Goal: Task Accomplishment & Management: Complete application form

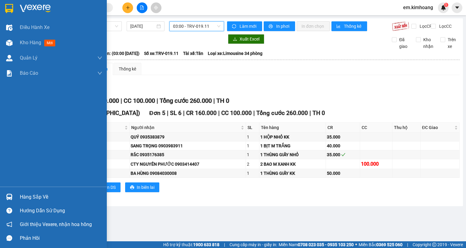
click at [31, 191] on div "Hàng sắp về" at bounding box center [53, 197] width 107 height 14
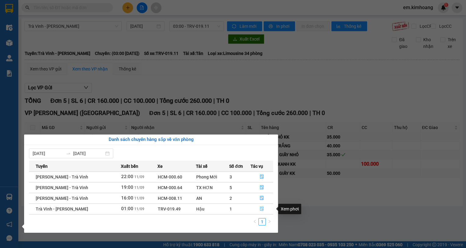
click at [263, 207] on icon "file-done" at bounding box center [262, 209] width 4 height 4
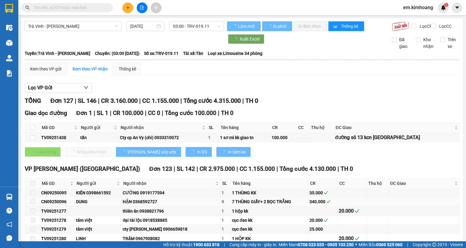
type input "[DATE]"
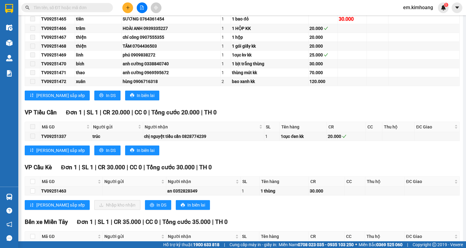
scroll to position [1275, 0]
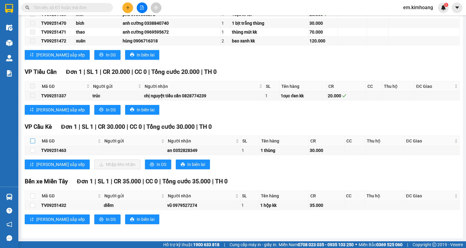
click at [32, 141] on input "checkbox" at bounding box center [32, 141] width 5 height 5
checkbox input "true"
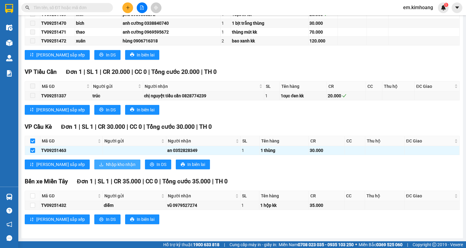
click at [94, 164] on button "Nhập kho nhận" at bounding box center [117, 165] width 46 height 10
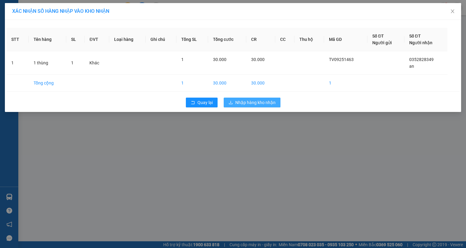
click at [243, 105] on span "Nhập hàng kho nhận" at bounding box center [255, 102] width 40 height 7
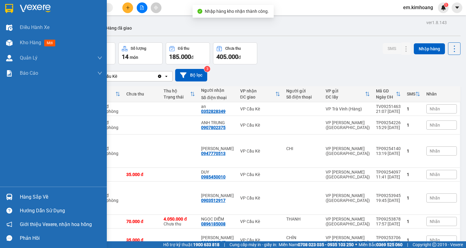
click at [14, 199] on div at bounding box center [9, 197] width 11 height 11
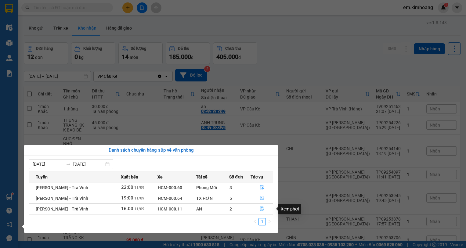
click at [262, 208] on icon "file-done" at bounding box center [262, 209] width 4 height 4
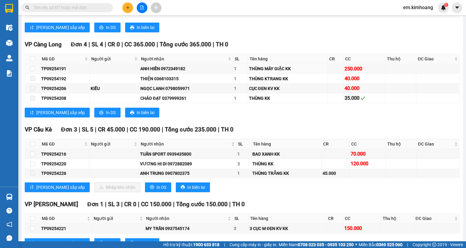
scroll to position [625, 0]
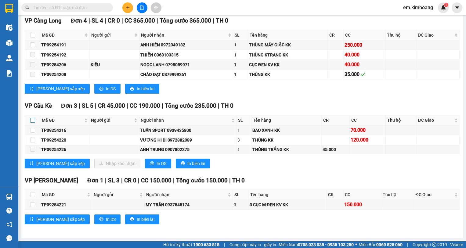
click at [34, 119] on input "checkbox" at bounding box center [32, 120] width 5 height 5
checkbox input "true"
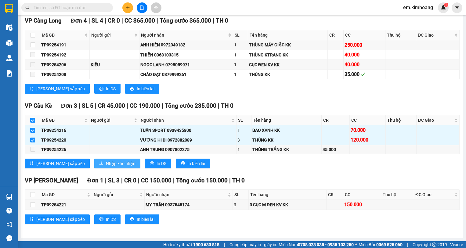
click at [106, 164] on span "Nhập kho nhận" at bounding box center [121, 163] width 30 height 7
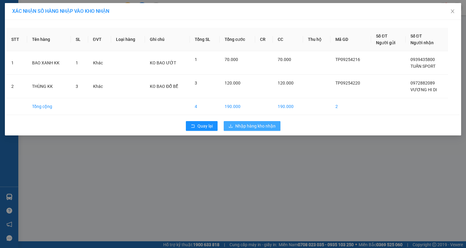
click at [251, 129] on span "Nhập hàng kho nhận" at bounding box center [255, 126] width 40 height 7
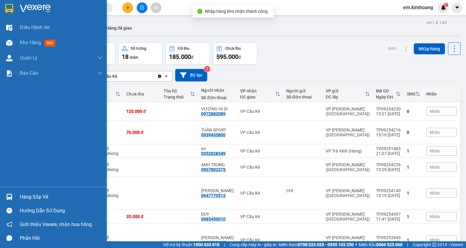
click at [16, 194] on div "Hàng sắp về" at bounding box center [53, 197] width 107 height 14
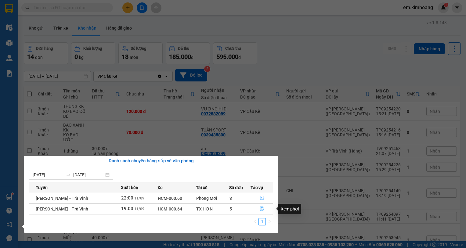
click at [263, 207] on icon "file-done" at bounding box center [262, 209] width 4 height 4
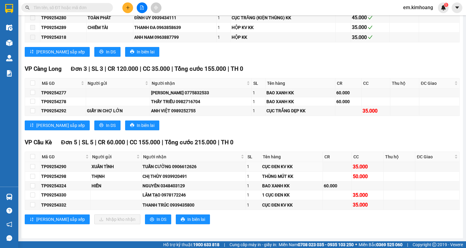
scroll to position [770, 0]
click at [32, 155] on input "checkbox" at bounding box center [32, 156] width 5 height 5
checkbox input "true"
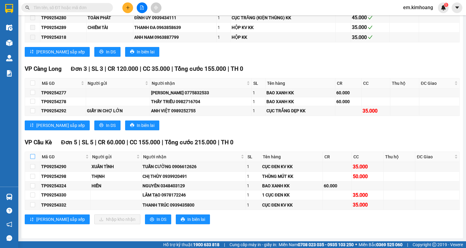
checkbox input "true"
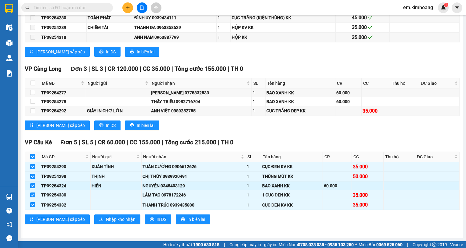
click at [33, 186] on input "checkbox" at bounding box center [32, 185] width 5 height 5
checkbox input "false"
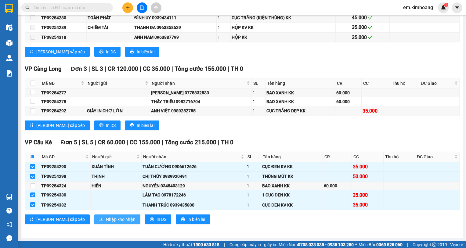
click at [106, 220] on span "Nhập kho nhận" at bounding box center [121, 219] width 30 height 7
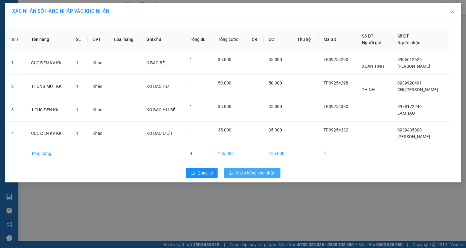
click at [255, 172] on span "Nhập hàng kho nhận" at bounding box center [255, 173] width 40 height 7
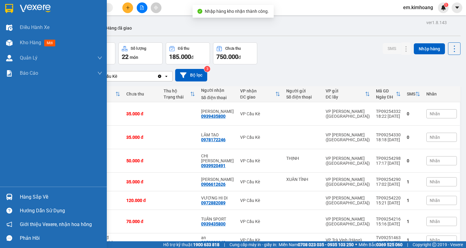
click at [9, 197] on img at bounding box center [9, 197] width 6 height 6
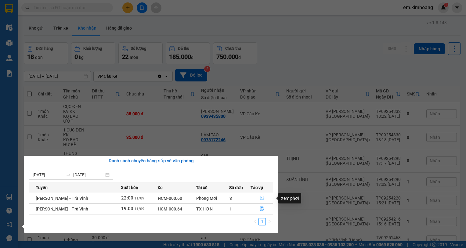
click at [262, 198] on icon "file-done" at bounding box center [262, 198] width 4 height 4
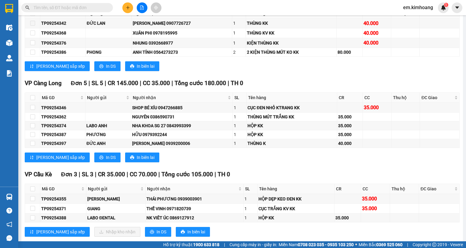
scroll to position [829, 0]
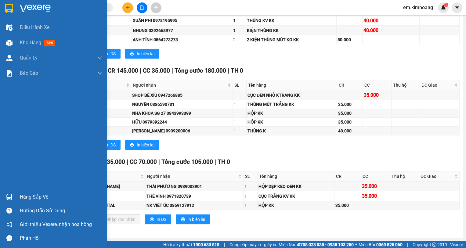
click at [8, 196] on img at bounding box center [9, 197] width 6 height 6
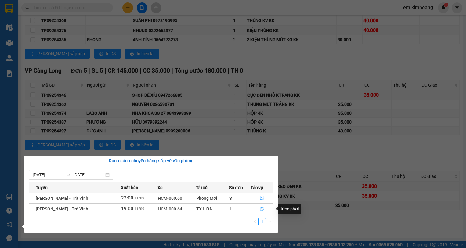
click at [262, 208] on icon "file-done" at bounding box center [262, 209] width 4 height 4
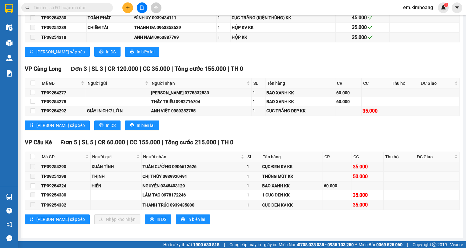
scroll to position [770, 0]
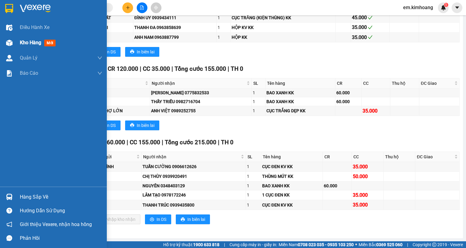
click at [24, 43] on span "Kho hàng" at bounding box center [30, 43] width 21 height 6
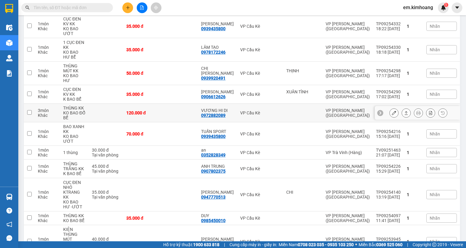
scroll to position [67, 0]
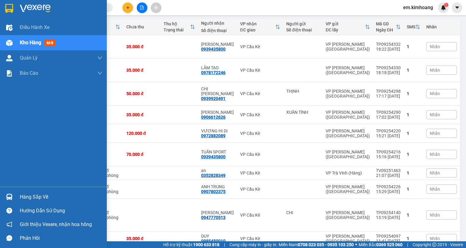
click at [13, 194] on div at bounding box center [9, 197] width 11 height 11
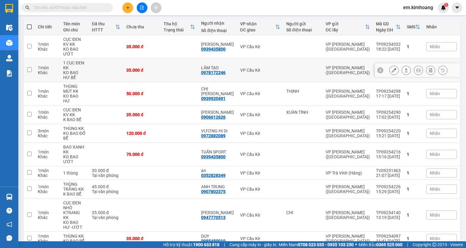
click at [264, 66] on section "Kết quả tìm kiếm ( 0 ) Bộ lọc No Data em.[PERSON_NAME] 1 Điều hành xe Kho hàng …" at bounding box center [233, 124] width 466 height 248
click at [129, 9] on icon "plus" at bounding box center [128, 7] width 4 height 4
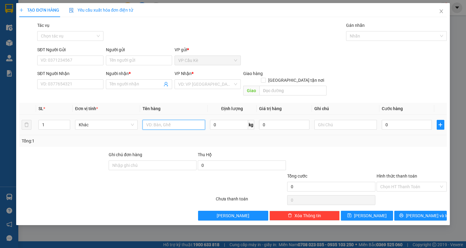
click at [185, 120] on input "text" at bounding box center [174, 125] width 63 height 10
type input "1 BAO M ĐỎ+1 THÙNG MÚT"
click at [119, 61] on input "Người gửi" at bounding box center [139, 61] width 66 height 10
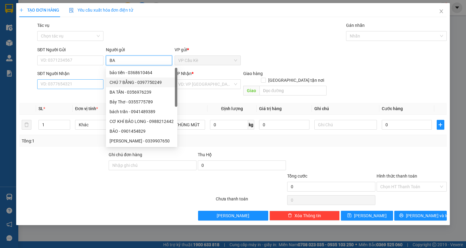
type input "BA"
click at [77, 85] on input "SĐT Người Nhận" at bounding box center [70, 84] width 66 height 10
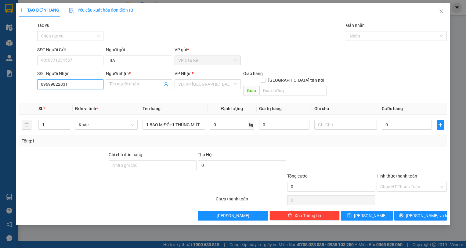
click at [50, 82] on input "09699822831" at bounding box center [70, 84] width 66 height 10
click at [58, 82] on input "09699822831" at bounding box center [70, 84] width 66 height 10
type input "0969982831"
click at [92, 92] on div "0969982831 - ÚT HẰNG" at bounding box center [70, 97] width 66 height 10
type input "ÚT HẰNG"
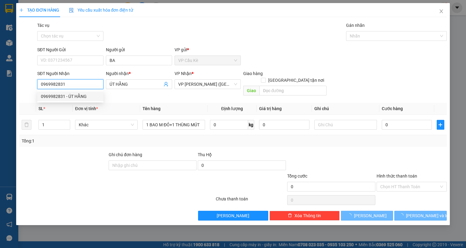
type input "40.000"
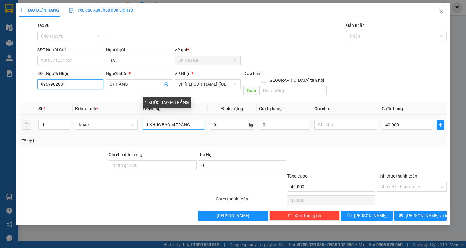
type input "0969982831"
click at [190, 120] on input "1 KHÚC BAO M TRẮNG" at bounding box center [174, 125] width 63 height 10
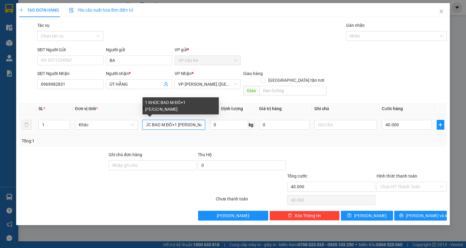
scroll to position [0, 12]
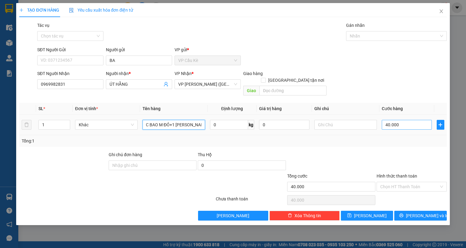
type input "1 KHÚC BAO M ĐỎ+1 [PERSON_NAME]"
click at [412, 120] on input "40.000" at bounding box center [407, 125] width 50 height 10
type input "0"
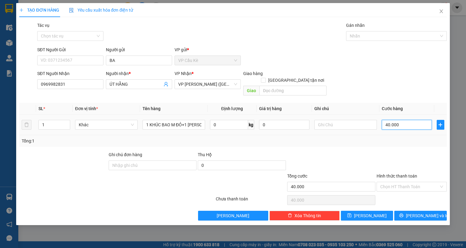
type input "0"
type input "8"
type input "08"
type input "85"
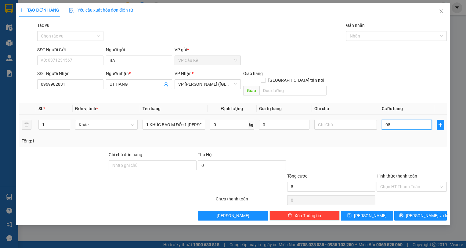
type input "85"
type input "085"
type input "8"
type input "08"
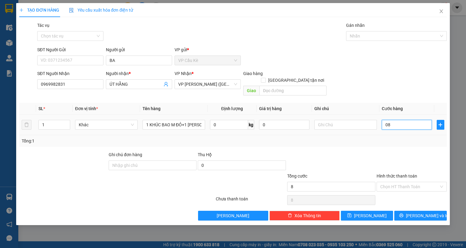
type input "80"
type input "080"
type input "80.000"
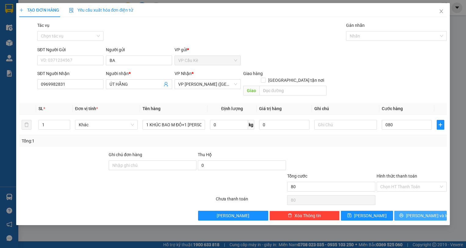
type input "80.000"
click at [407, 211] on button "[PERSON_NAME] và In" at bounding box center [420, 216] width 52 height 10
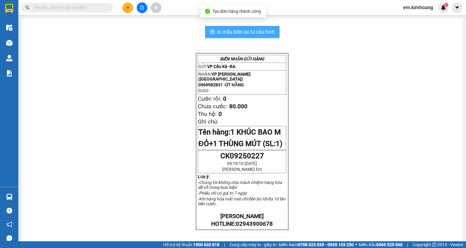
click at [249, 31] on span "In mẫu biên lai tự cấu hình" at bounding box center [245, 32] width 57 height 8
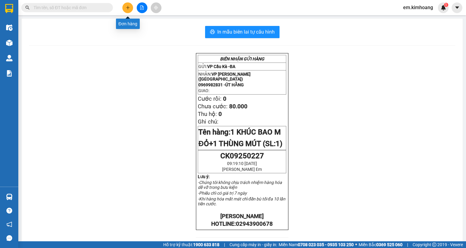
click at [128, 10] on button at bounding box center [127, 7] width 11 height 11
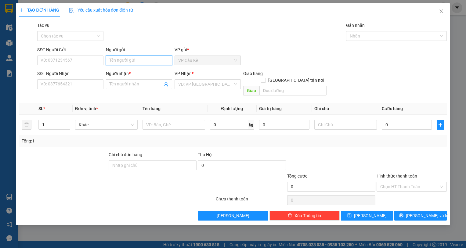
click at [128, 60] on input "Người gửi" at bounding box center [139, 61] width 66 height 10
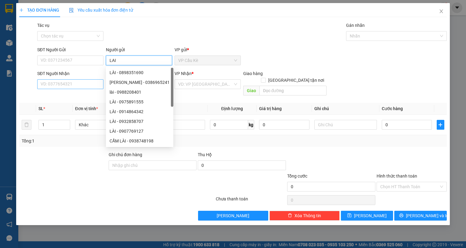
type input "LAI"
click at [85, 85] on input "SĐT Người Nhận" at bounding box center [70, 84] width 66 height 10
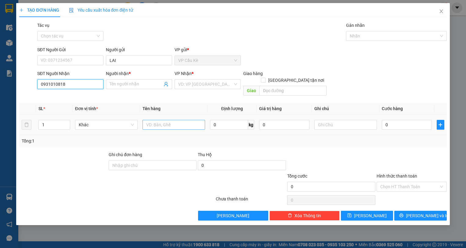
type input "0931010818"
click at [190, 121] on input "text" at bounding box center [174, 125] width 63 height 10
type input "1 THÙNG GIẤY KK"
type input "4"
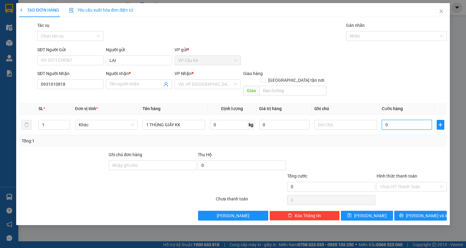
type input "4"
type input "40"
type input "40.000"
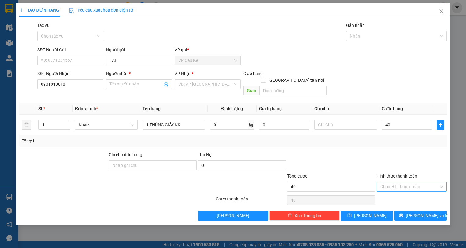
type input "40.000"
click at [427, 182] on input "Hình thức thanh toán" at bounding box center [409, 186] width 59 height 9
click at [425, 195] on div "Tại văn phòng" at bounding box center [411, 192] width 63 height 7
type input "0"
click at [424, 212] on span "[PERSON_NAME] và In" at bounding box center [427, 215] width 43 height 7
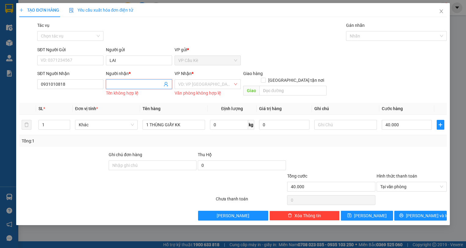
click at [149, 82] on input "Người nhận *" at bounding box center [136, 84] width 53 height 7
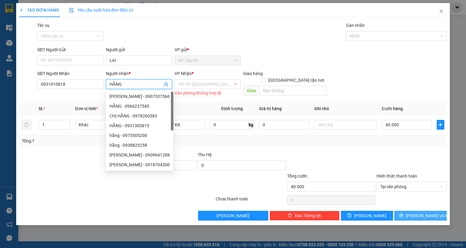
type input "HẰNG"
click at [418, 215] on span "[PERSON_NAME] và In" at bounding box center [427, 215] width 43 height 7
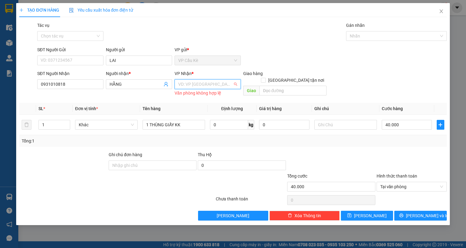
click at [203, 86] on input "search" at bounding box center [205, 84] width 55 height 9
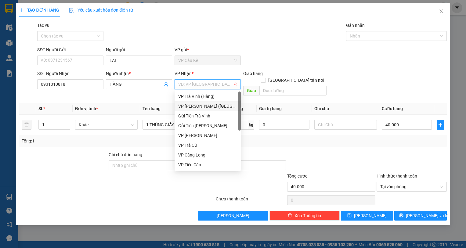
click at [223, 105] on div "VP [PERSON_NAME] ([GEOGRAPHIC_DATA])" at bounding box center [207, 106] width 59 height 7
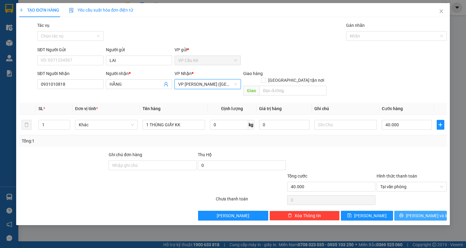
click at [425, 212] on span "[PERSON_NAME] và In" at bounding box center [427, 215] width 43 height 7
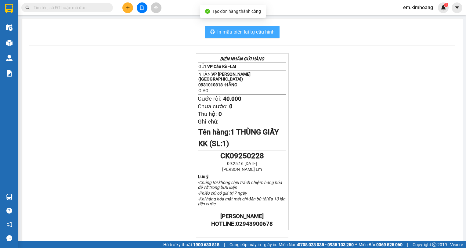
click at [243, 32] on span "In mẫu biên lai tự cấu hình" at bounding box center [245, 32] width 57 height 8
